Goal: Task Accomplishment & Management: Complete application form

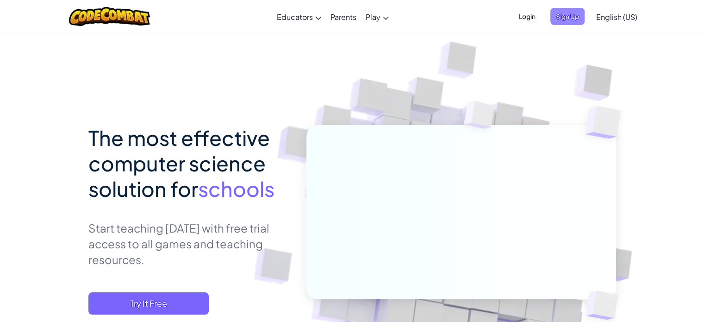
click at [576, 11] on span "Sign Up" at bounding box center [568, 16] width 34 height 17
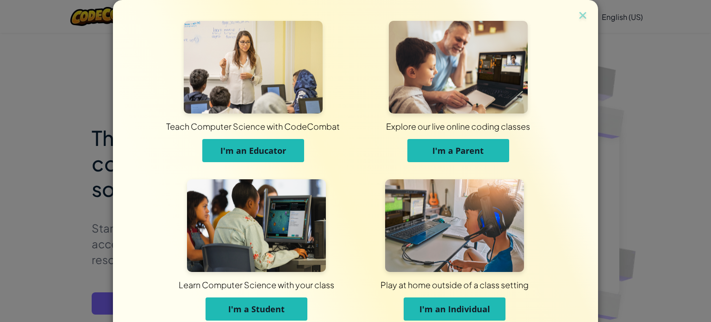
click at [272, 305] on span "I'm a Student" at bounding box center [256, 308] width 56 height 11
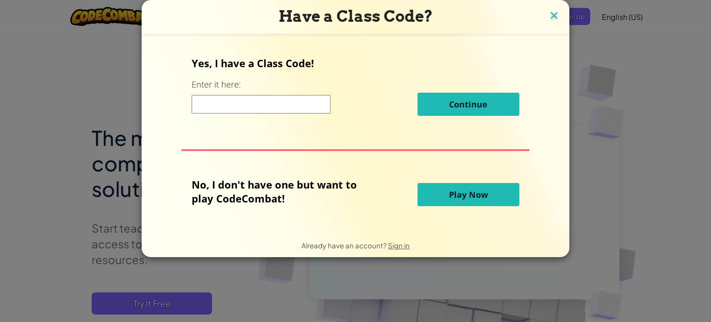
click at [552, 15] on img at bounding box center [554, 16] width 12 height 14
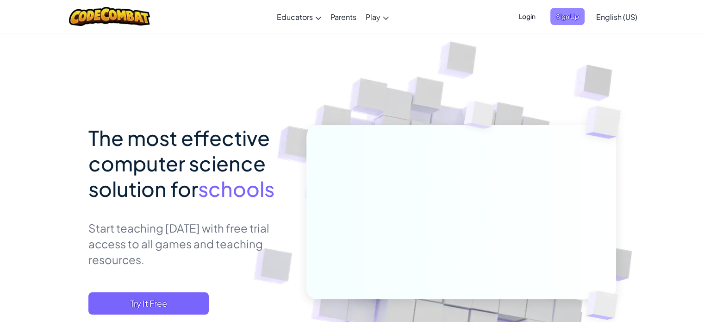
click at [557, 18] on span "Sign Up" at bounding box center [568, 16] width 34 height 17
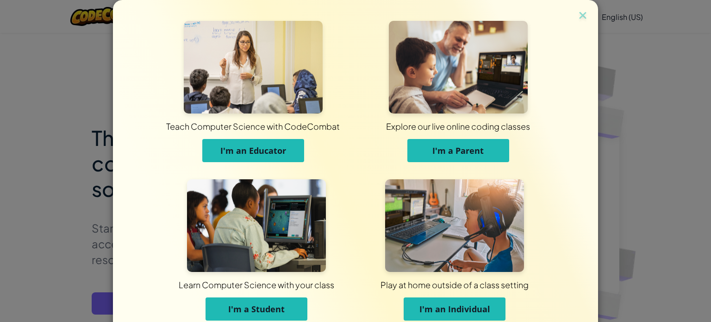
click at [244, 146] on span "I'm an Educator" at bounding box center [253, 150] width 66 height 11
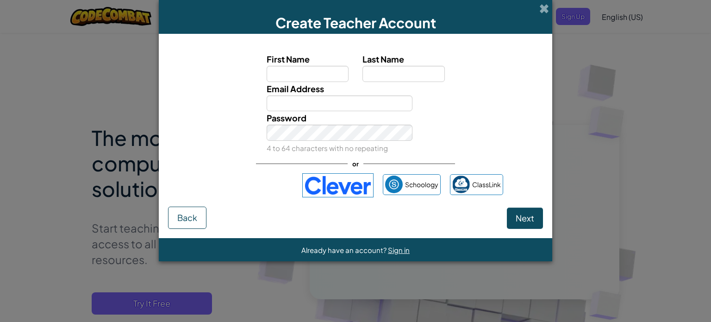
click at [307, 114] on div "Password 4 to 64 characters with no repeating" at bounding box center [340, 133] width 160 height 44
click at [307, 101] on input "Email Address" at bounding box center [340, 103] width 146 height 16
type input "[EMAIL_ADDRESS][DOMAIN_NAME]"
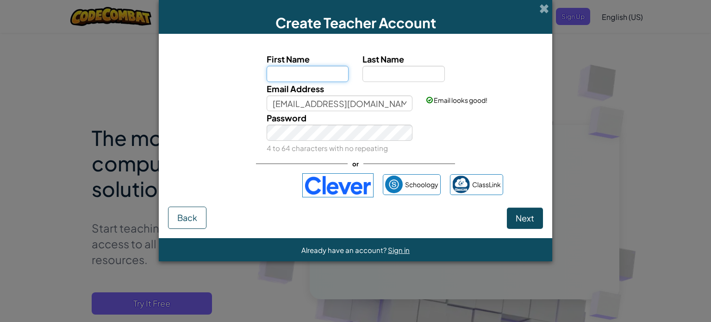
click at [320, 74] on input "First Name" at bounding box center [308, 74] width 82 height 16
type input "[PERSON_NAME]"
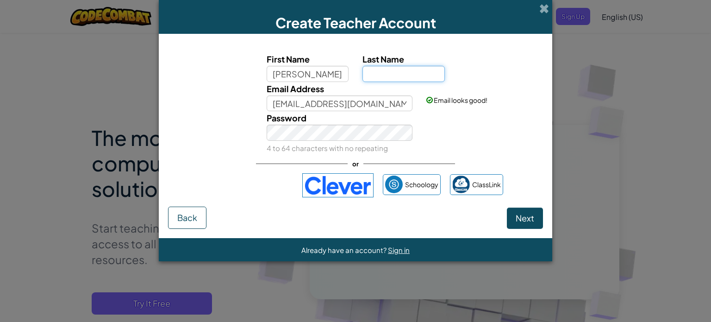
type input "singh"
click at [532, 217] on span "Next" at bounding box center [525, 218] width 19 height 11
select select "[GEOGRAPHIC_DATA]"
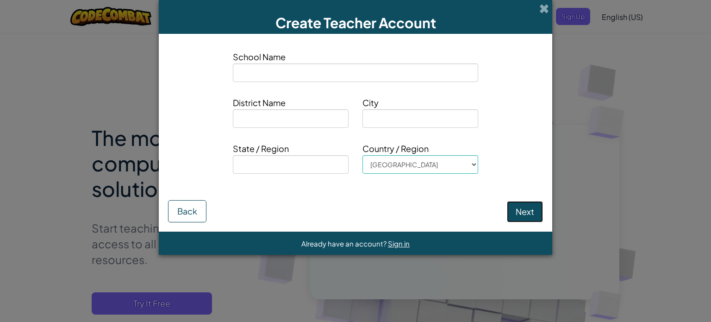
click at [522, 209] on button "Next" at bounding box center [525, 211] width 36 height 21
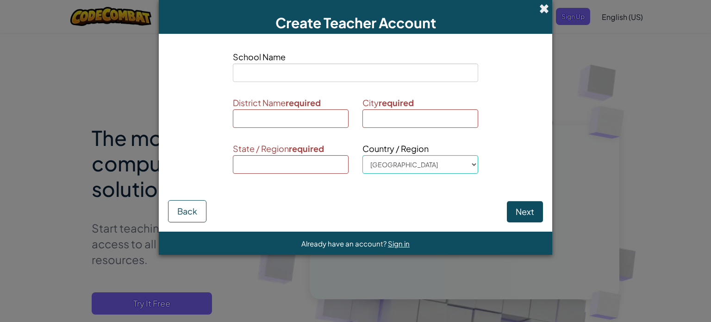
click at [544, 11] on span at bounding box center [544, 9] width 10 height 10
